Goal: Find specific page/section: Find specific page/section

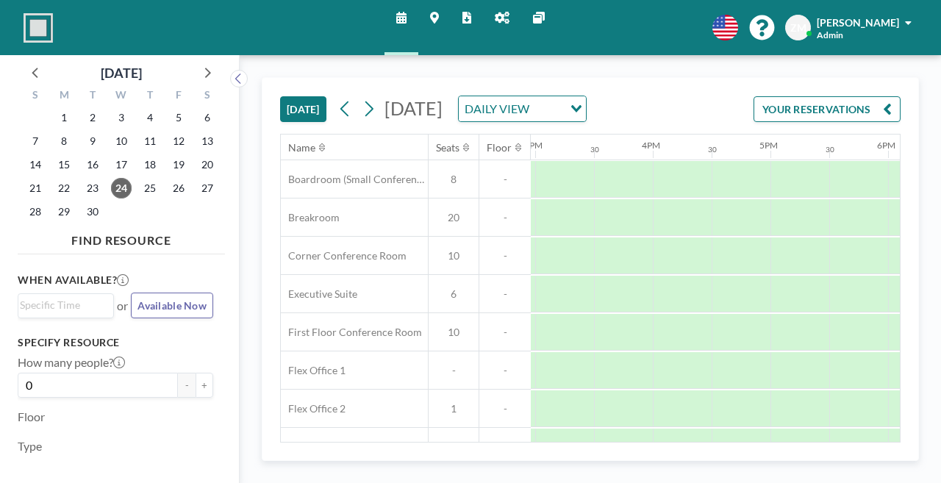
scroll to position [0, 1820]
click at [234, 71] on icon at bounding box center [239, 78] width 10 height 15
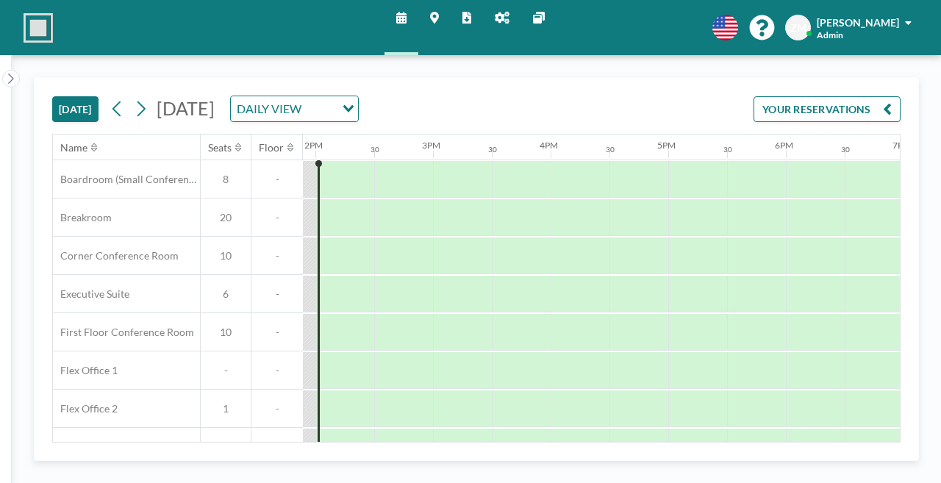
click at [465, 34] on link "Reports" at bounding box center [467, 27] width 32 height 55
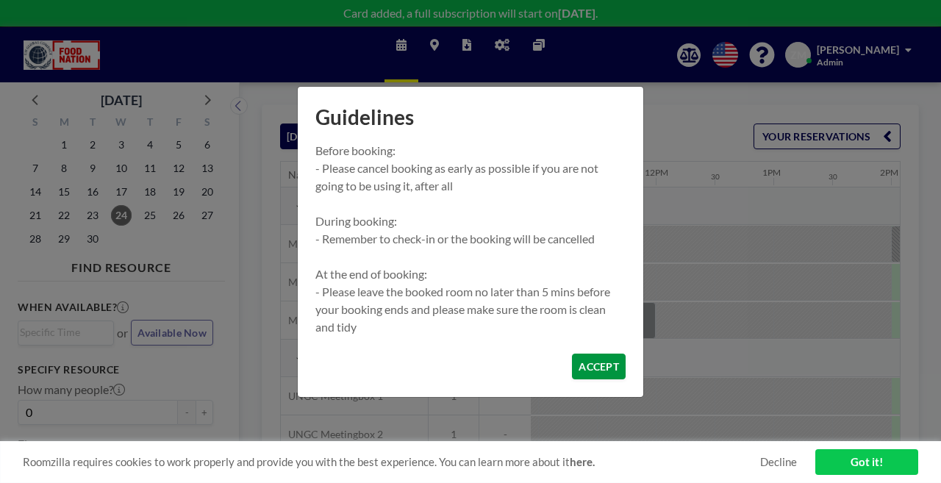
scroll to position [0, 1291]
click at [575, 354] on button "ACCEPT" at bounding box center [599, 367] width 54 height 26
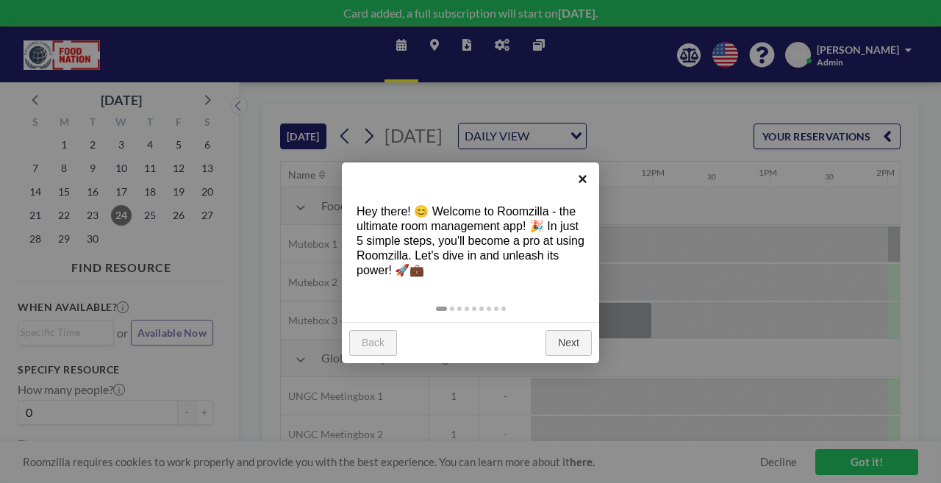
click at [580, 181] on link "×" at bounding box center [582, 179] width 33 height 33
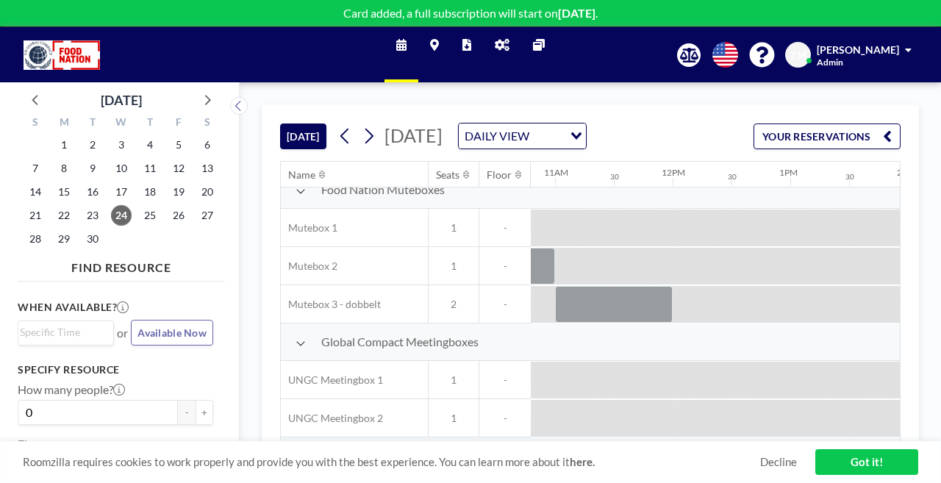
scroll to position [16, 1270]
click at [495, 39] on icon at bounding box center [502, 45] width 15 height 12
